Goal: Task Accomplishment & Management: Complete application form

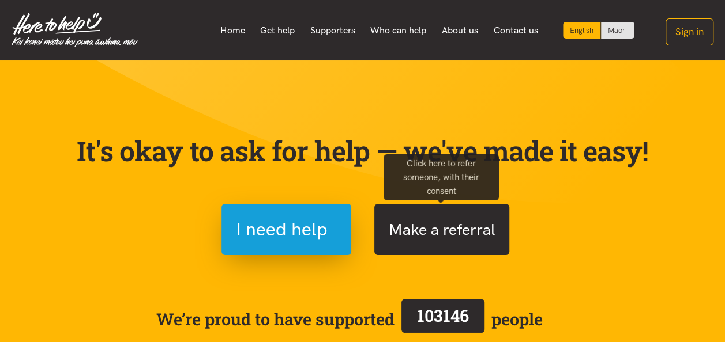
click at [436, 232] on button "Make a referral" at bounding box center [441, 229] width 135 height 51
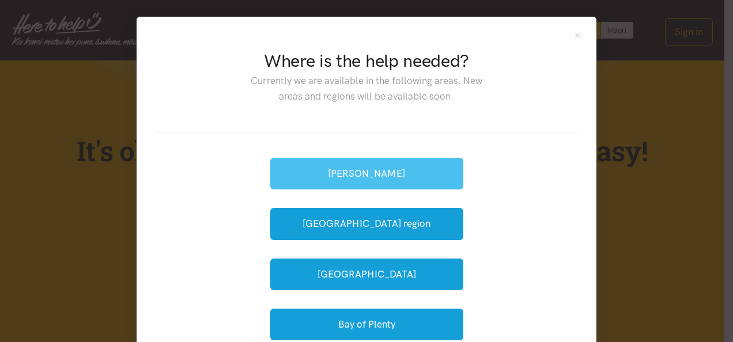
click at [375, 178] on button "[PERSON_NAME]" at bounding box center [366, 174] width 193 height 32
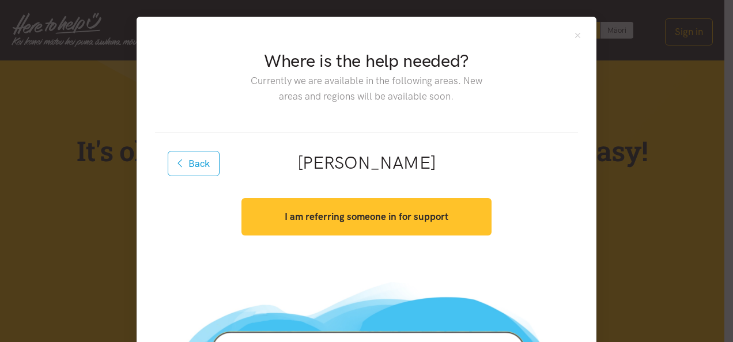
click at [393, 217] on strong "I am referring someone in for support" at bounding box center [367, 217] width 164 height 12
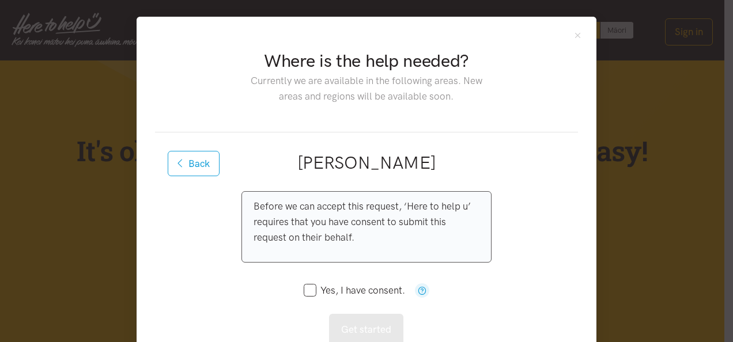
click at [308, 286] on input "Yes, I have consent." at bounding box center [354, 291] width 101 height 10
checkbox input "true"
click at [370, 330] on button "Get started" at bounding box center [366, 330] width 74 height 32
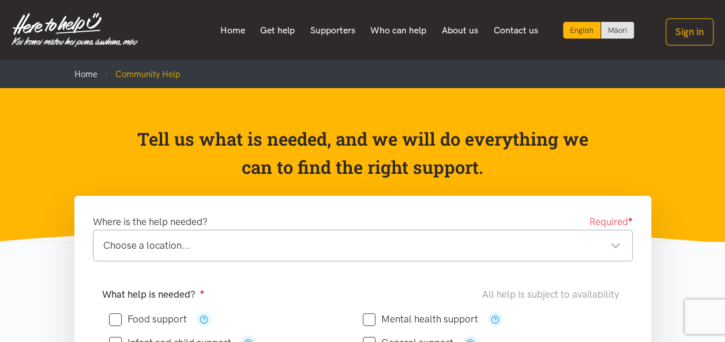
scroll to position [58, 0]
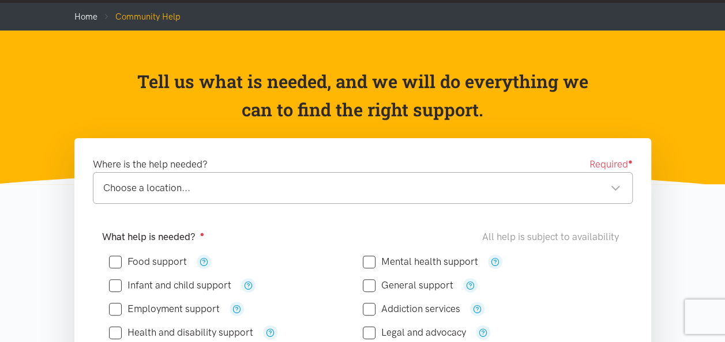
click at [419, 191] on div "Choose a location..." at bounding box center [361, 188] width 517 height 16
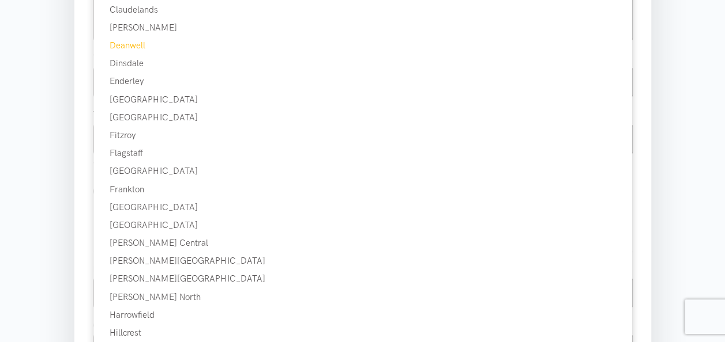
scroll to position [404, 0]
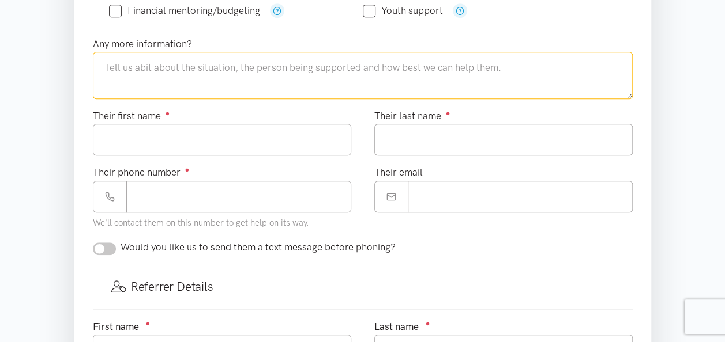
click at [100, 58] on textarea at bounding box center [363, 75] width 540 height 47
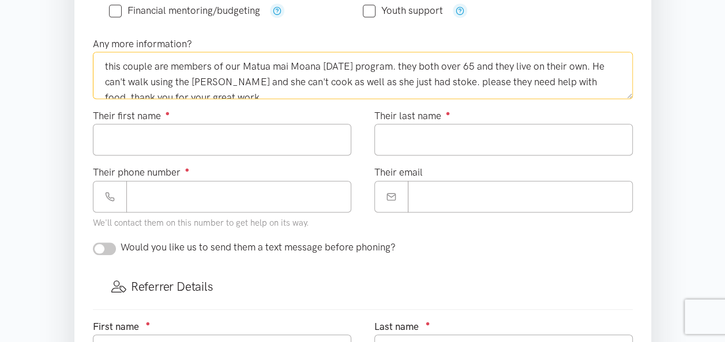
scroll to position [0, 0]
click at [106, 63] on textarea "this couple are members of our Matua mai Moana community day program. they both…" at bounding box center [363, 75] width 540 height 47
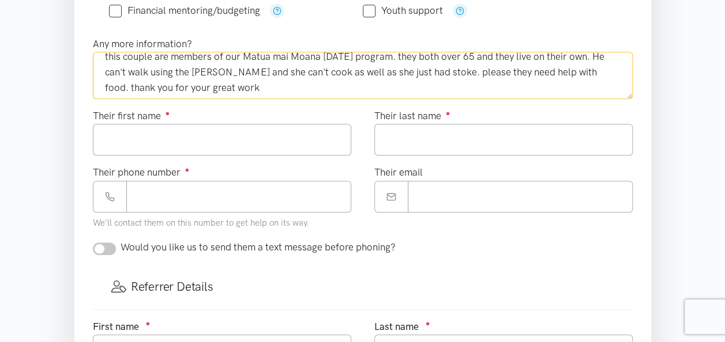
scroll to position [15, 0]
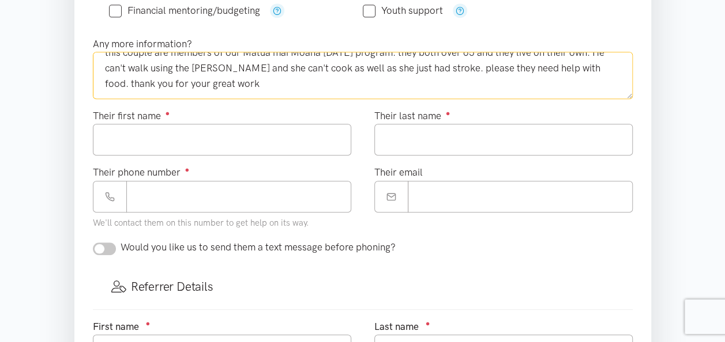
type textarea "this couple are members of our Matua mai Moana community day program. they both…"
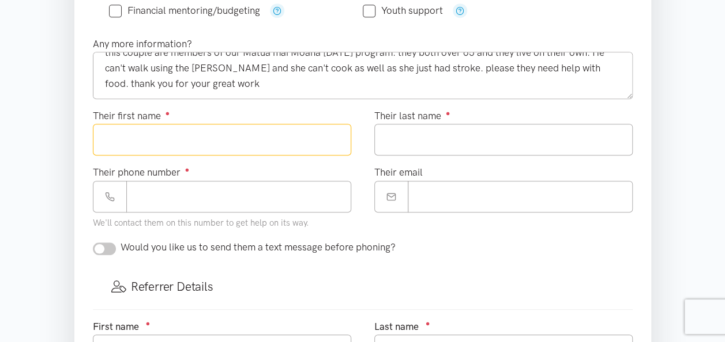
drag, startPoint x: 120, startPoint y: 137, endPoint x: 129, endPoint y: 138, distance: 9.3
click at [120, 137] on input "Their first name ●" at bounding box center [222, 140] width 258 height 32
type input "*******"
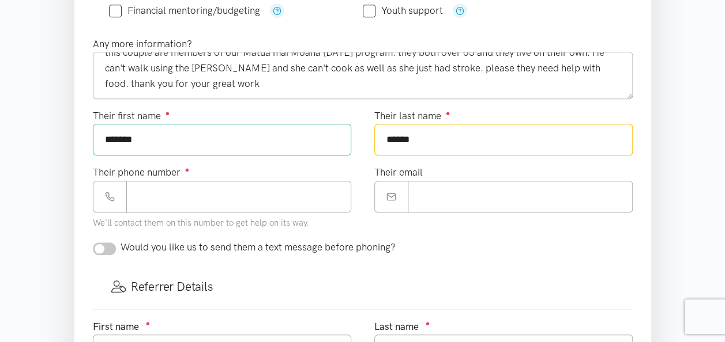
type input "******"
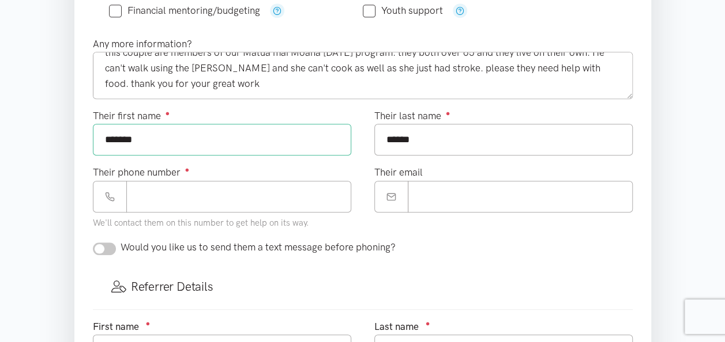
click at [152, 137] on input "*******" at bounding box center [222, 140] width 258 height 32
type input "**********"
click at [146, 191] on input "Their phone number ●" at bounding box center [238, 197] width 225 height 32
type input "**********"
click at [101, 244] on input "checkbox" at bounding box center [104, 249] width 23 height 13
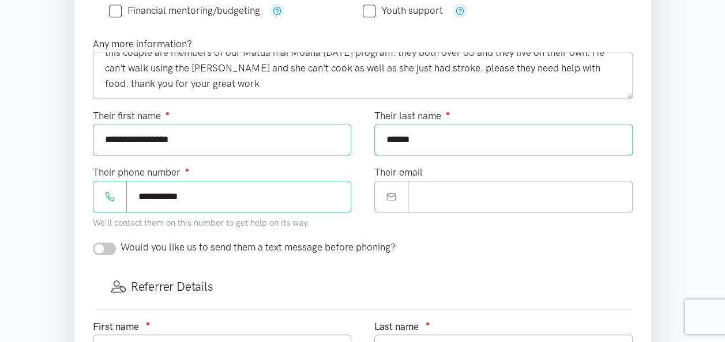
checkbox input "true"
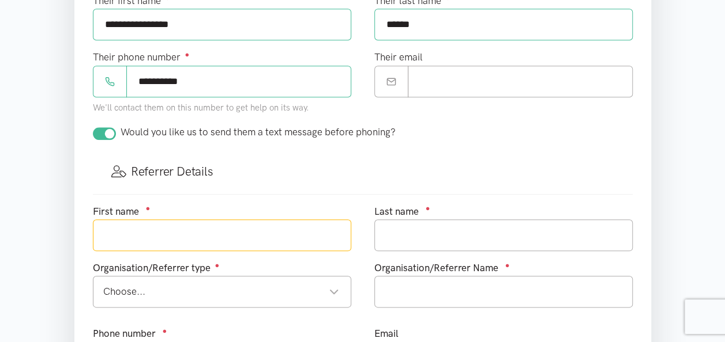
click at [137, 226] on input "text" at bounding box center [222, 236] width 258 height 32
type input "Tavita"
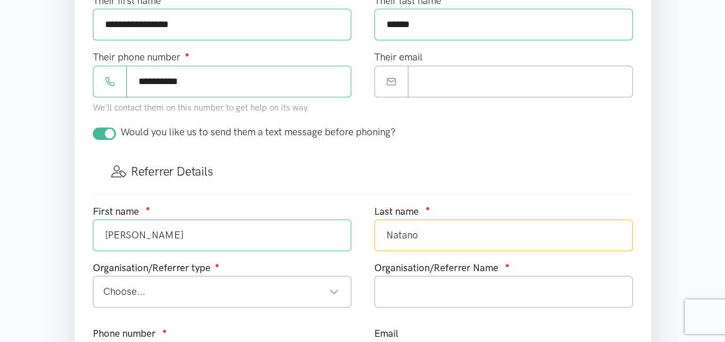
click at [216, 286] on div "Choose..." at bounding box center [221, 292] width 236 height 16
type input "Natano"
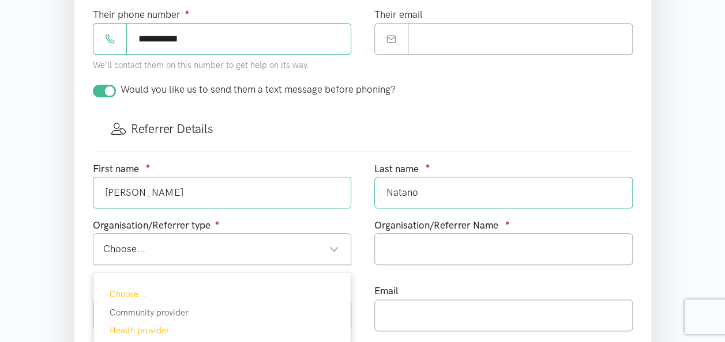
scroll to position [576, 0]
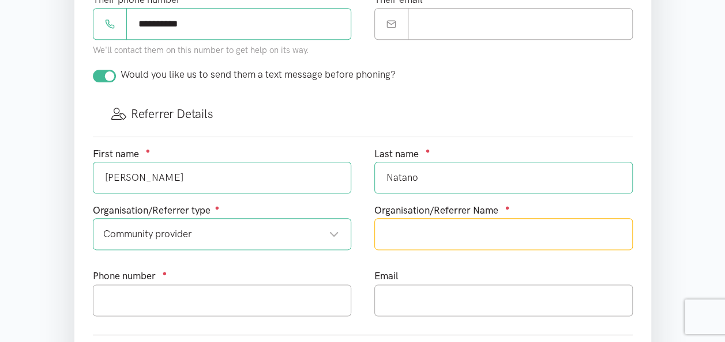
click at [392, 228] on input "text" at bounding box center [503, 234] width 258 height 32
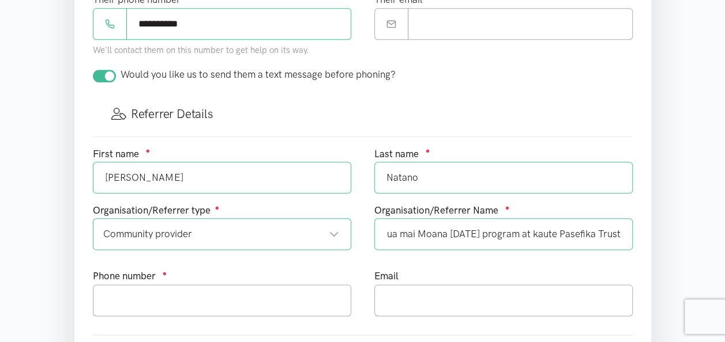
scroll to position [0, 0]
click at [602, 231] on input "Matua mai Moana Community Day program at Kaute Pasefika Trust" at bounding box center [503, 234] width 258 height 32
type input "Matua mai Moana Community Day program at Kaute Pasefika Trust"
click at [514, 258] on div "Organisation/Referrer Name ● Matua mai Moana Community Day program at Kaute Pas…" at bounding box center [503, 236] width 281 height 66
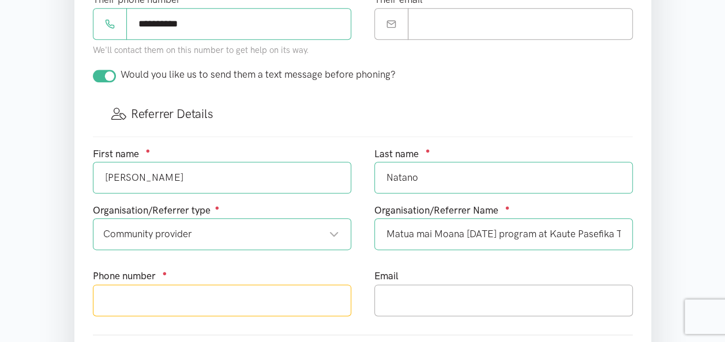
click at [129, 291] on input "text" at bounding box center [222, 301] width 258 height 32
type input "0211744018"
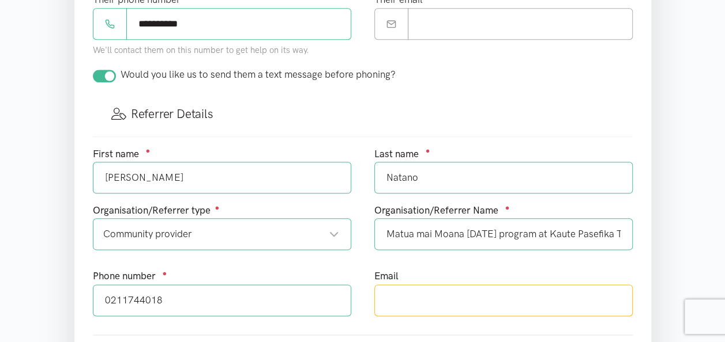
click at [390, 293] on input "text" at bounding box center [503, 301] width 258 height 32
type input "tavita.natano@kautepasifika.co.nz"
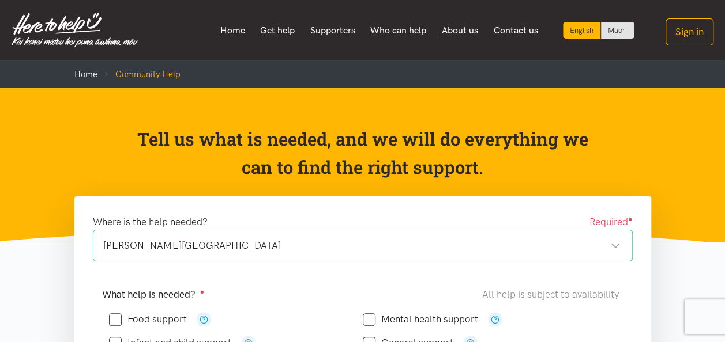
click at [117, 317] on input "Food support" at bounding box center [148, 320] width 78 height 10
checkbox input "true"
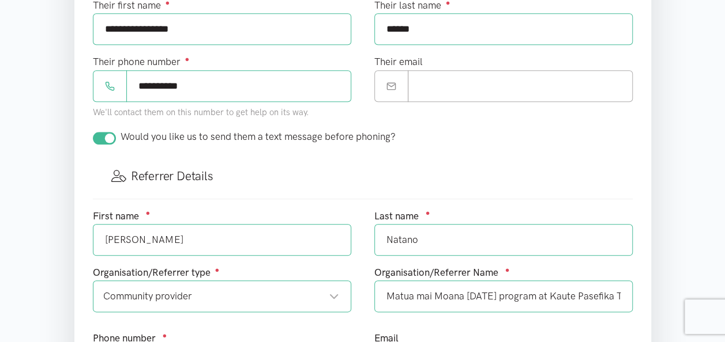
scroll to position [634, 0]
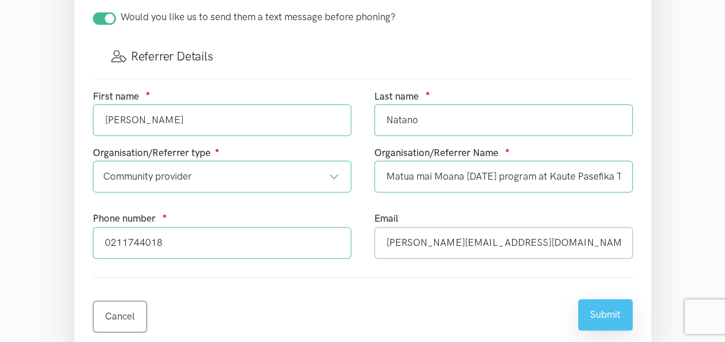
click at [602, 312] on button "Submit" at bounding box center [605, 315] width 55 height 32
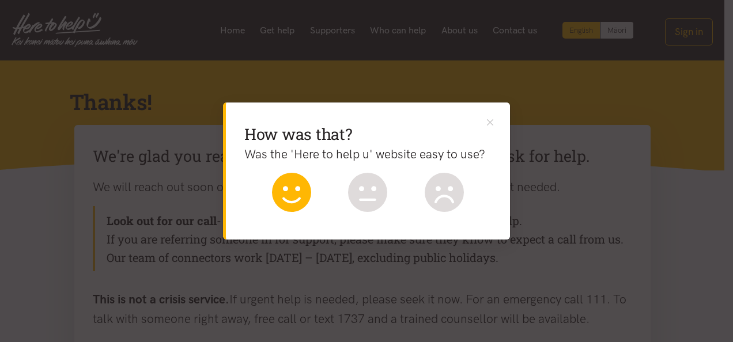
click at [296, 199] on icon at bounding box center [291, 192] width 39 height 39
